Goal: Task Accomplishment & Management: Complete application form

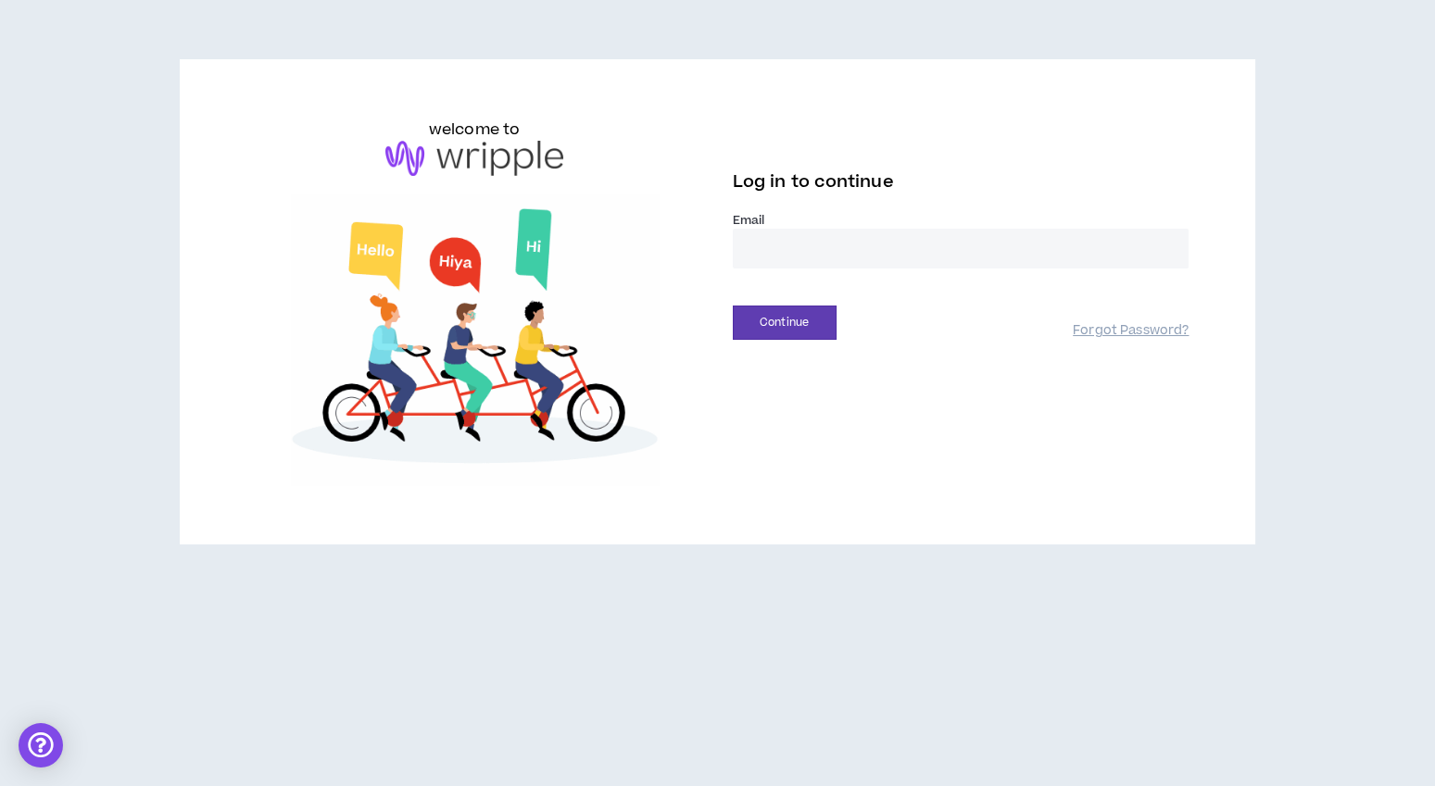
click at [917, 257] on input "email" at bounding box center [961, 249] width 457 height 40
type input "**********"
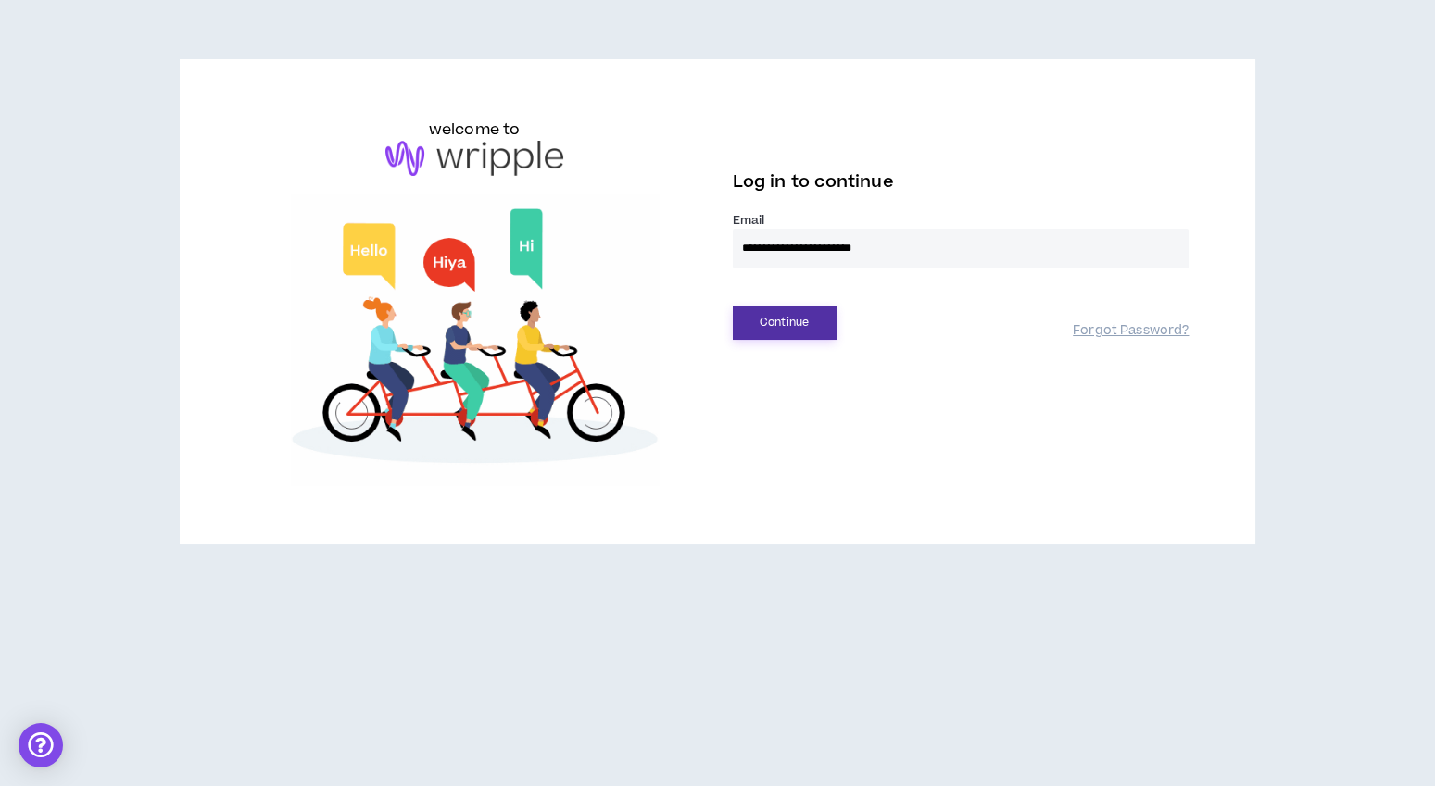
click at [824, 323] on button "Continue" at bounding box center [785, 323] width 104 height 34
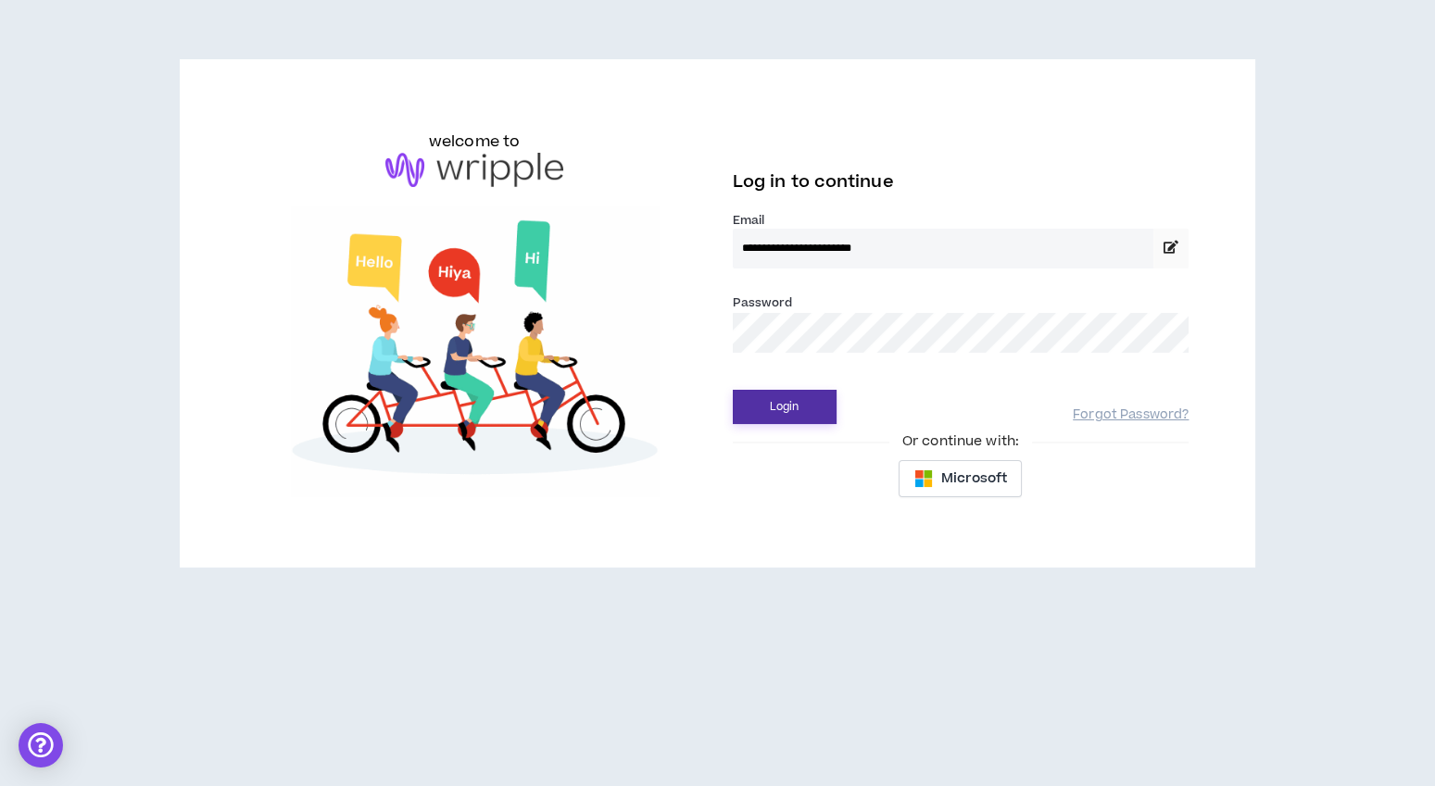
click at [797, 393] on button "Login" at bounding box center [785, 407] width 104 height 34
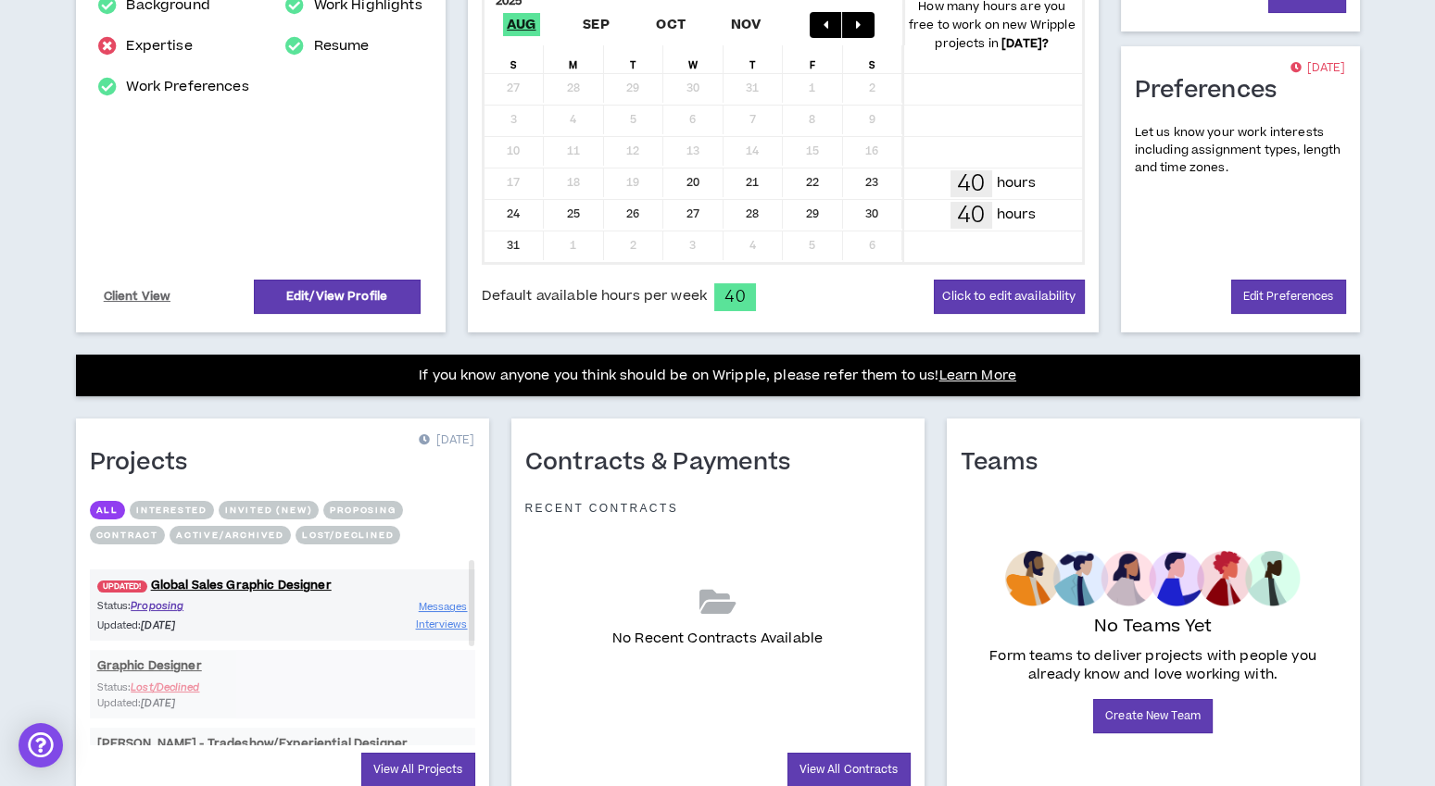
scroll to position [484, 0]
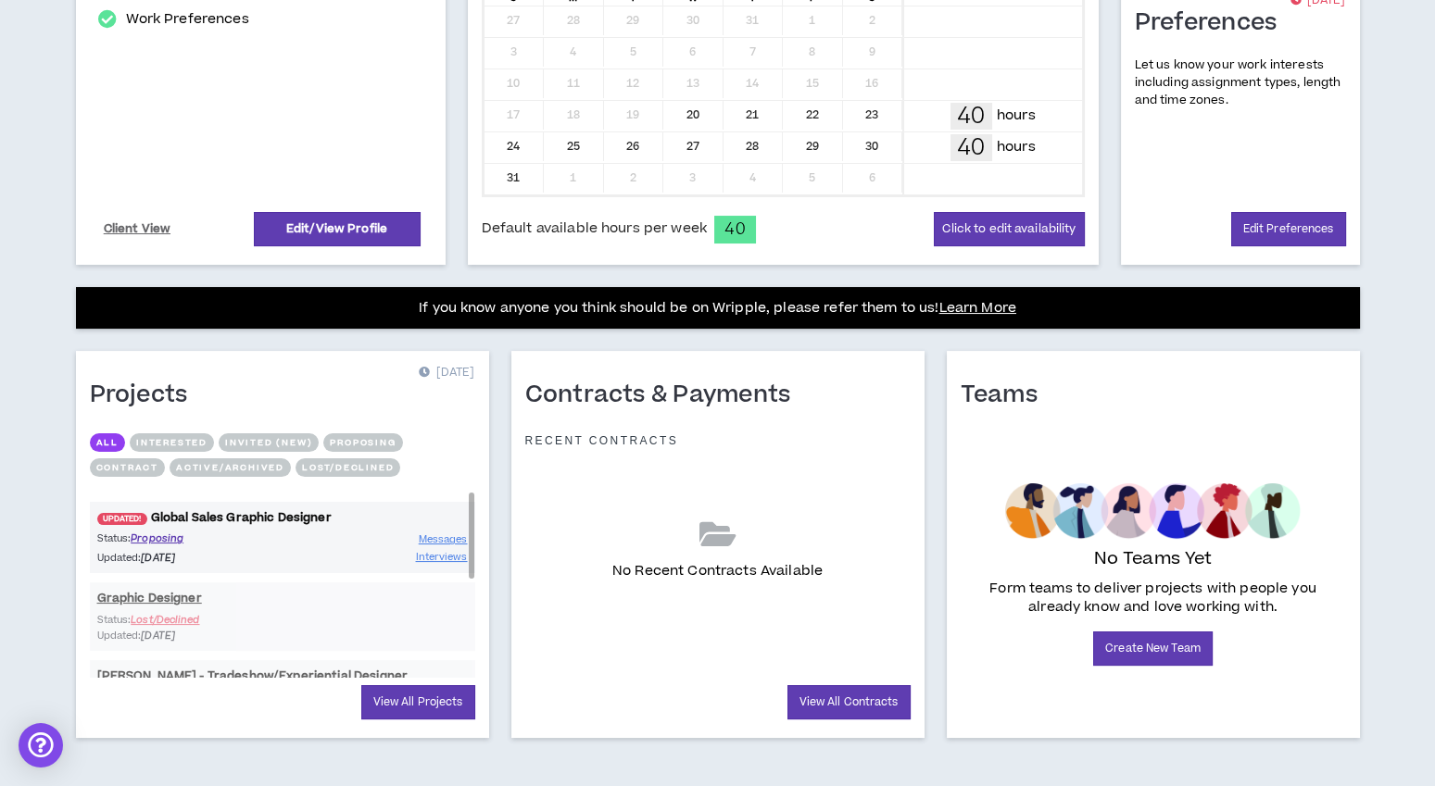
click at [301, 511] on link "UPDATED! Global Sales Graphic Designer" at bounding box center [282, 518] width 385 height 18
